Goal: Transaction & Acquisition: Purchase product/service

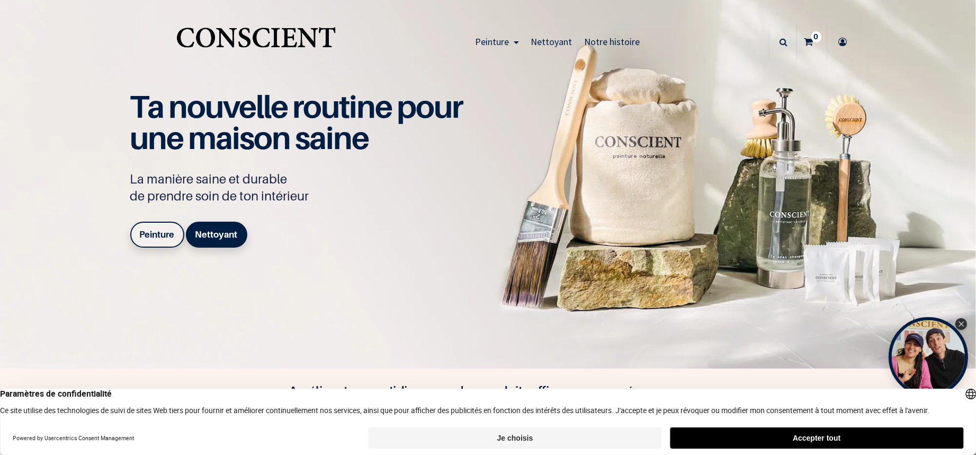
click at [837, 437] on button "Accepter tout" at bounding box center [816, 437] width 293 height 21
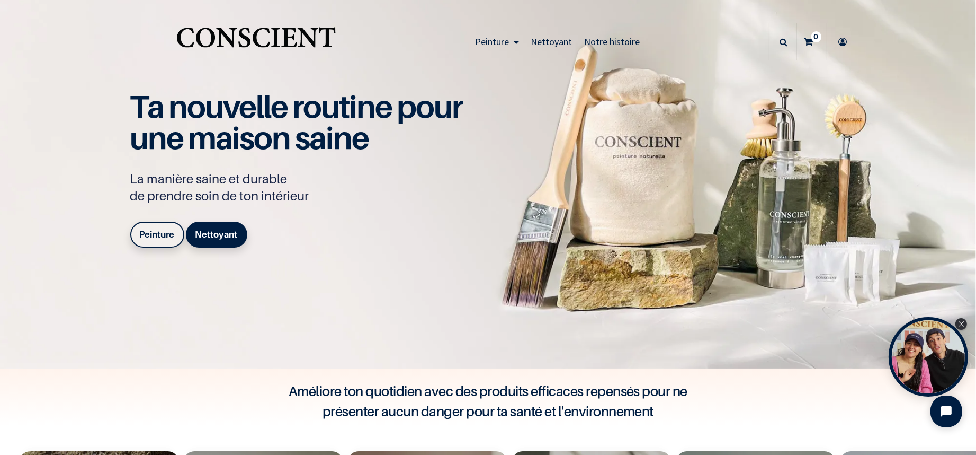
click at [158, 235] on b "Peinture" at bounding box center [157, 234] width 35 height 11
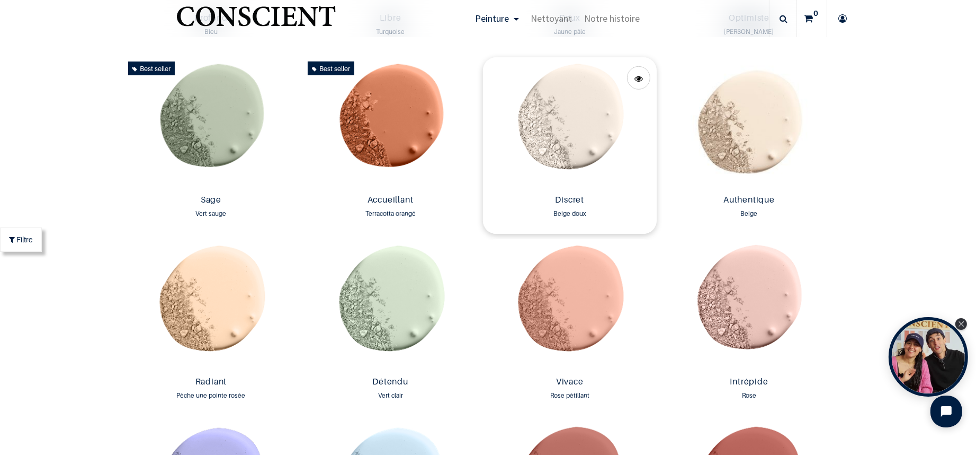
scroll to position [931, 0]
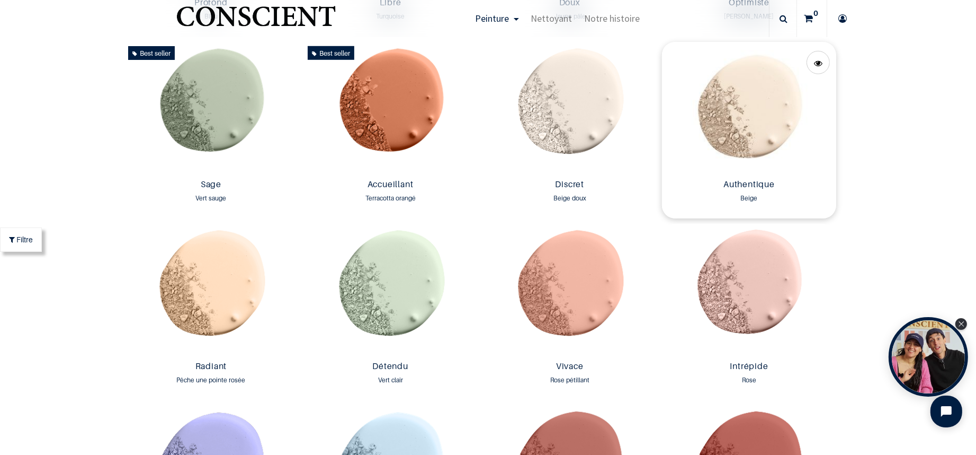
click at [758, 145] on img at bounding box center [749, 108] width 174 height 133
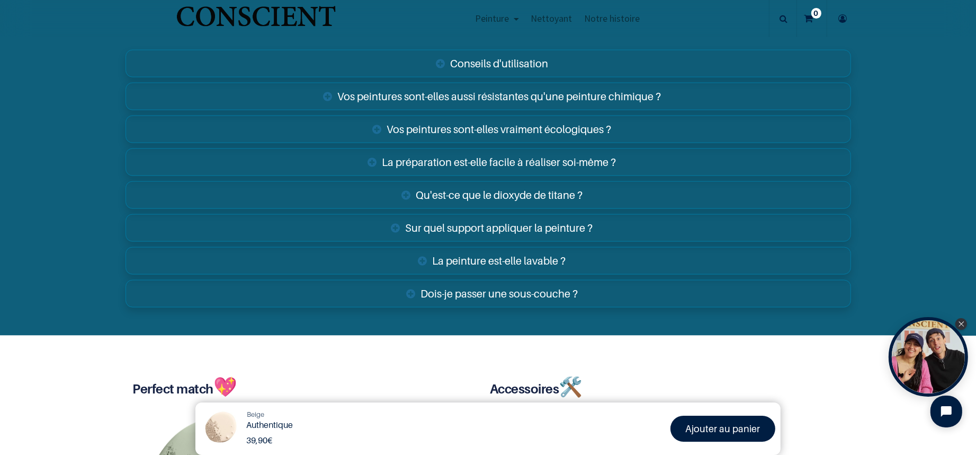
scroll to position [1836, 0]
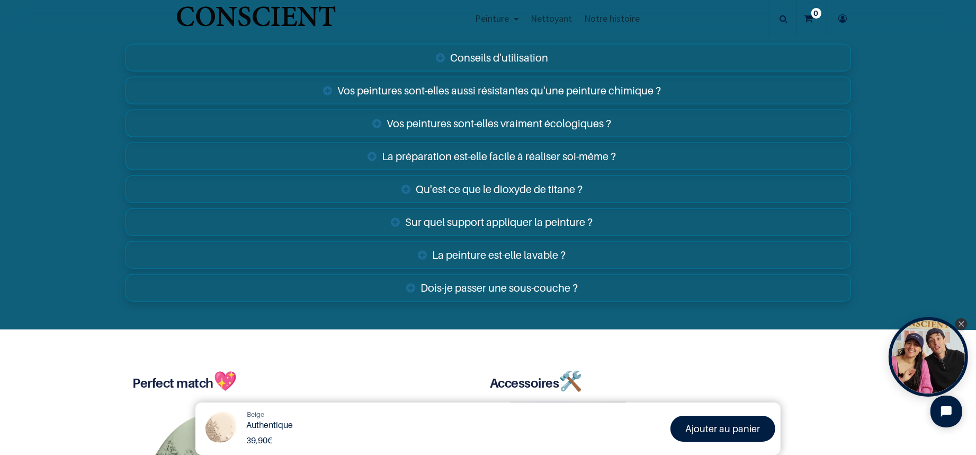
click at [452, 255] on link "La peinture est-elle lavable ?" at bounding box center [489, 255] width 726 height 28
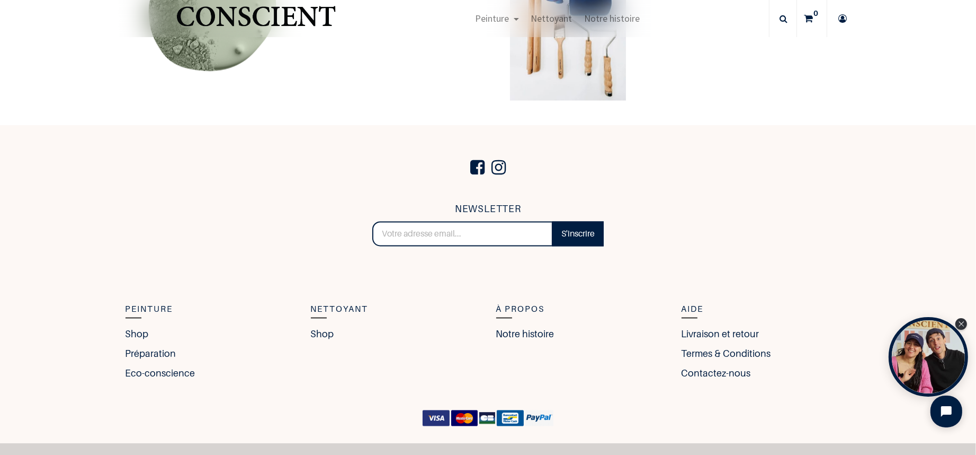
scroll to position [2371, 0]
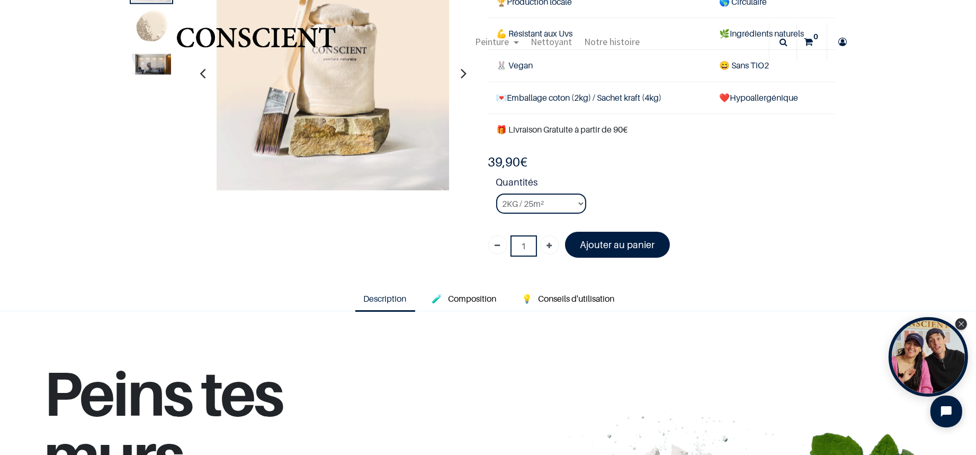
scroll to position [95, 0]
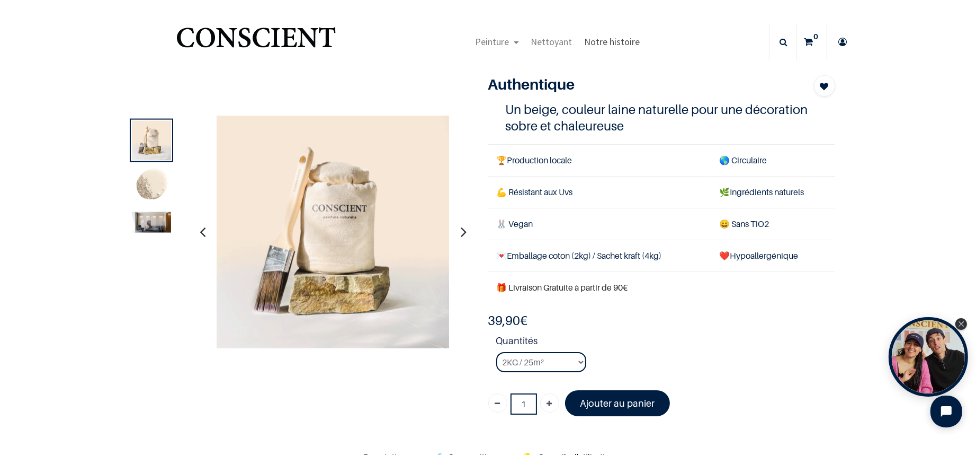
click at [599, 42] on span "Notre histoire" at bounding box center [612, 41] width 56 height 12
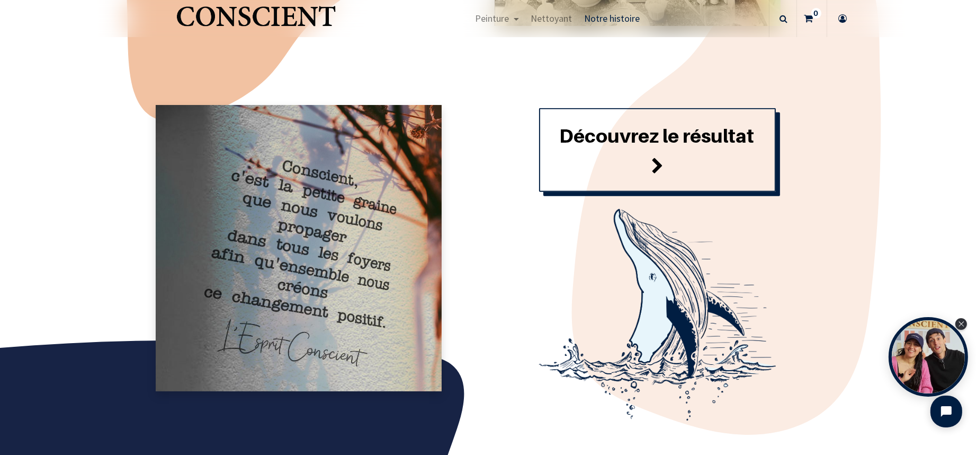
scroll to position [1193, 0]
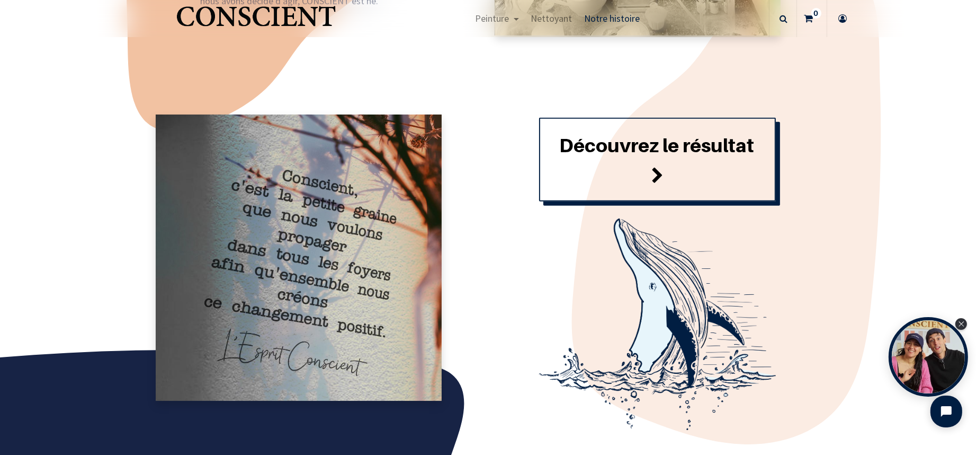
click at [656, 174] on span at bounding box center [658, 176] width 12 height 29
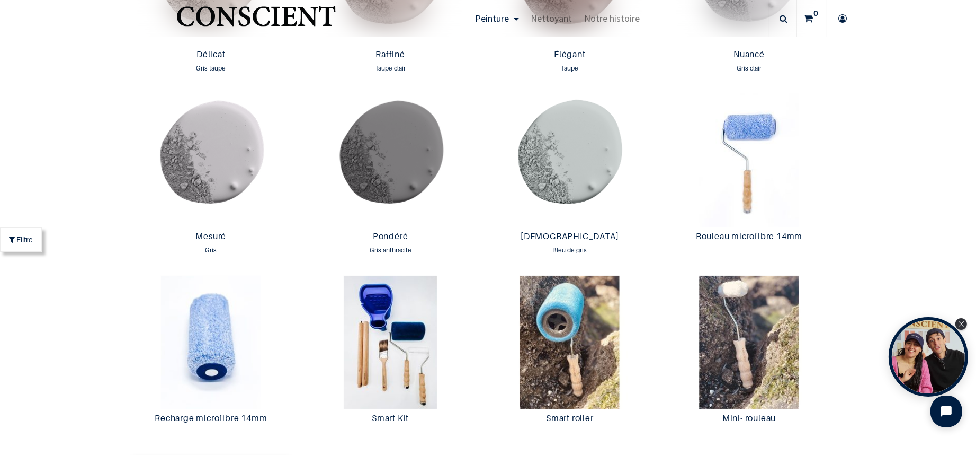
scroll to position [1785, 0]
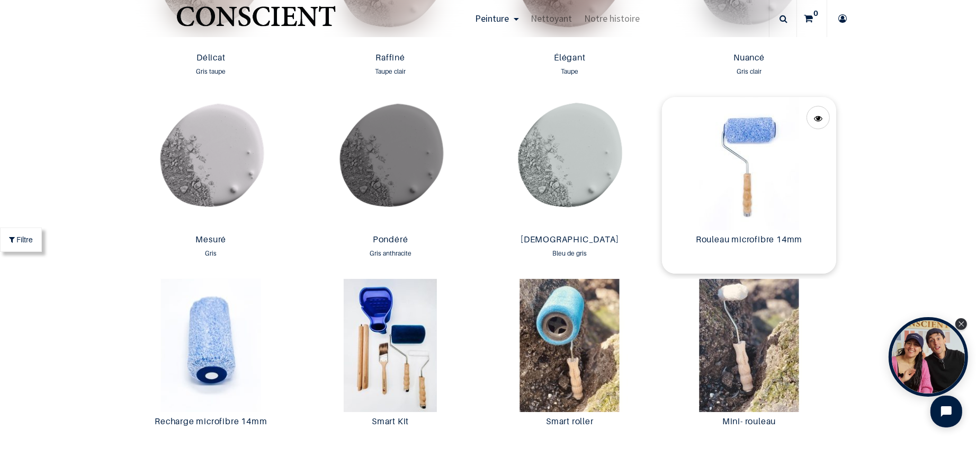
click at [725, 155] on img at bounding box center [749, 163] width 174 height 133
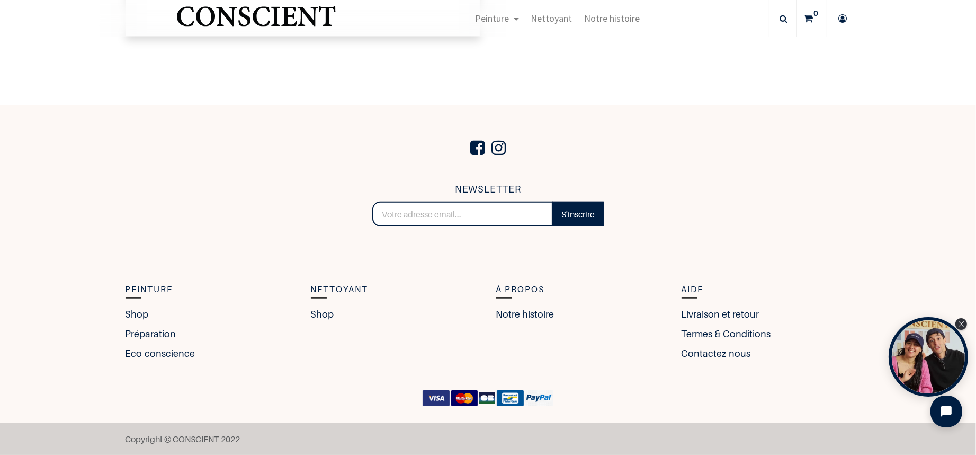
scroll to position [865, 0]
click at [723, 313] on link "Livraison et retour" at bounding box center [723, 314] width 83 height 14
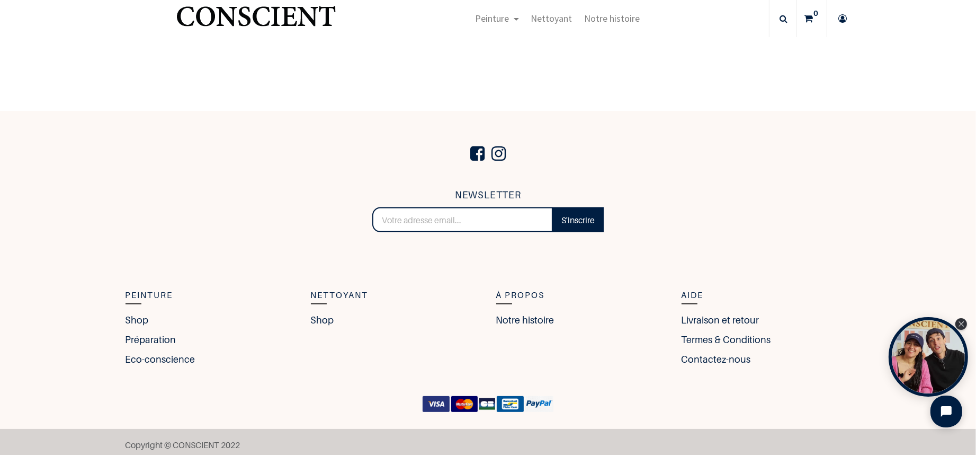
scroll to position [425, 0]
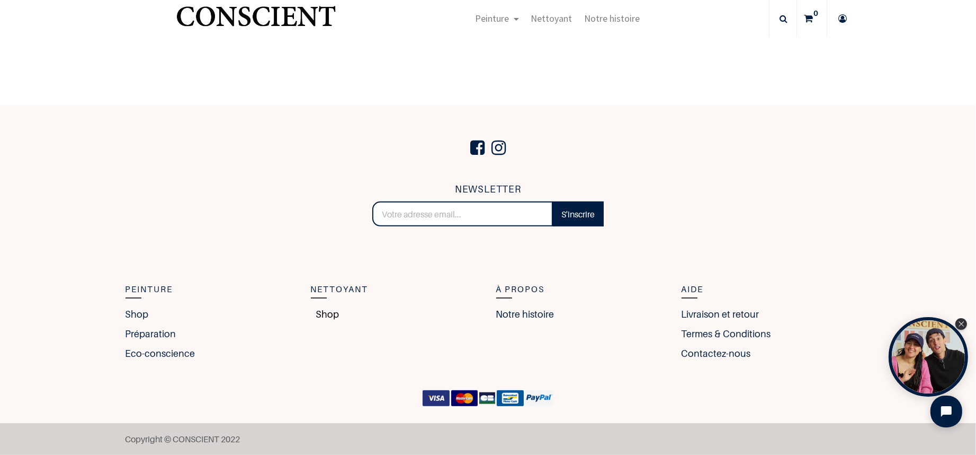
click at [323, 315] on link "Shop" at bounding box center [325, 314] width 29 height 14
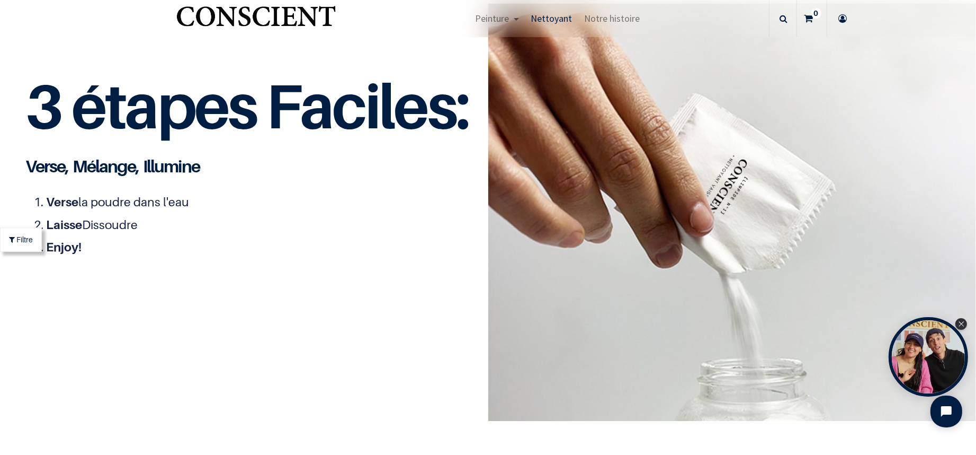
scroll to position [1765, 0]
